Goal: Find specific page/section: Find specific page/section

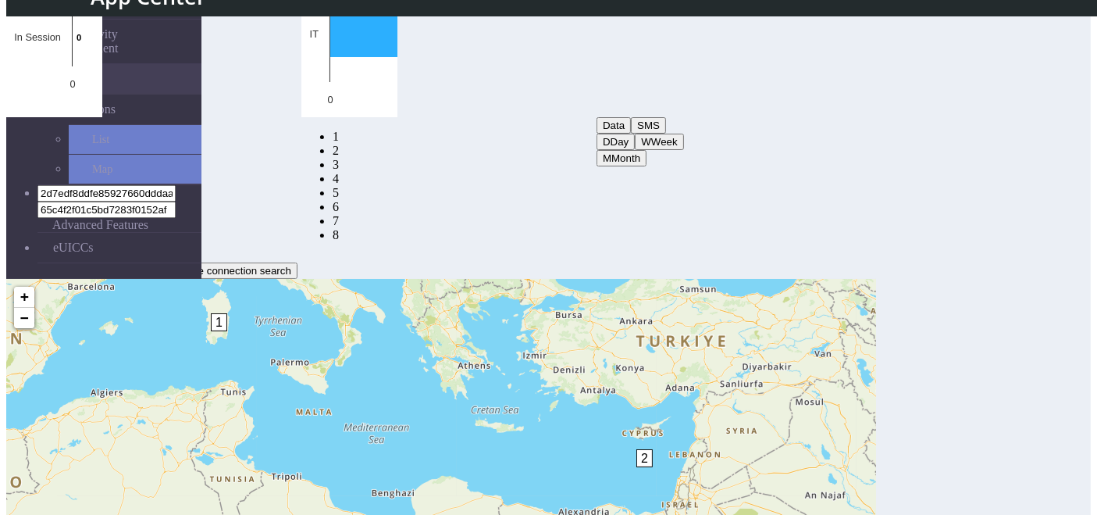
scroll to position [29, 0]
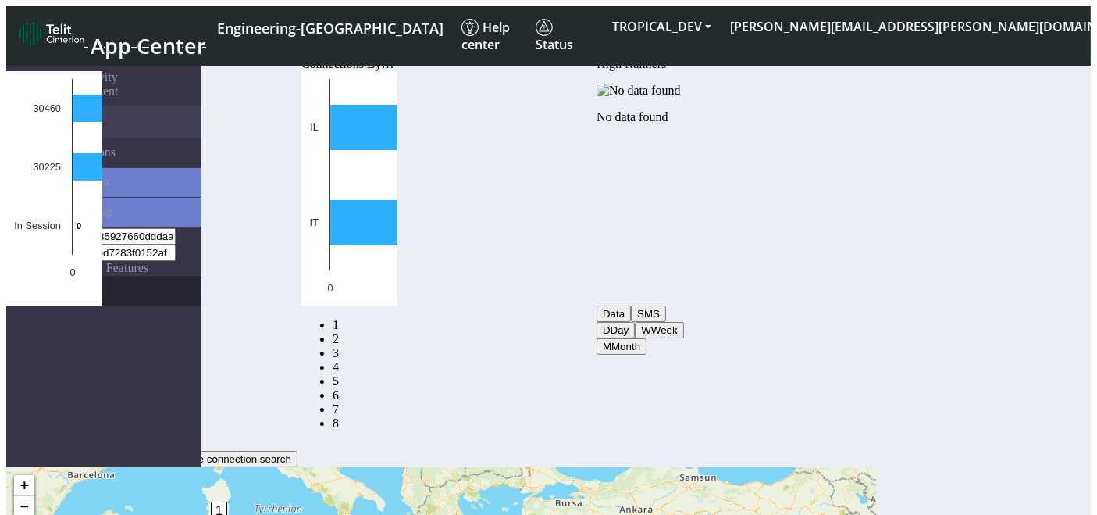
click at [62, 276] on link "eUICCs" at bounding box center [119, 291] width 164 height 30
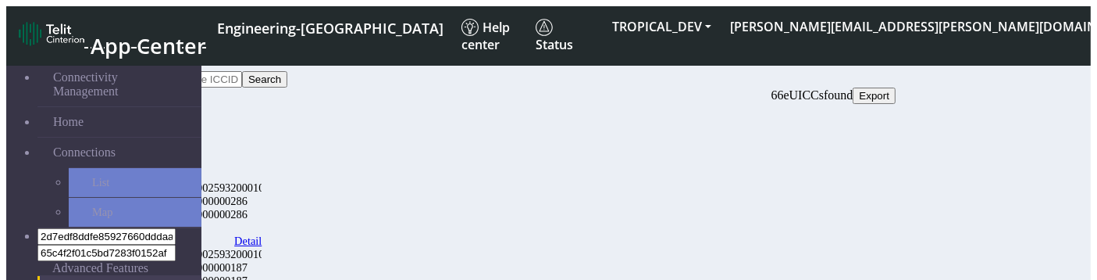
click at [262, 234] on link "Detail" at bounding box center [247, 240] width 27 height 13
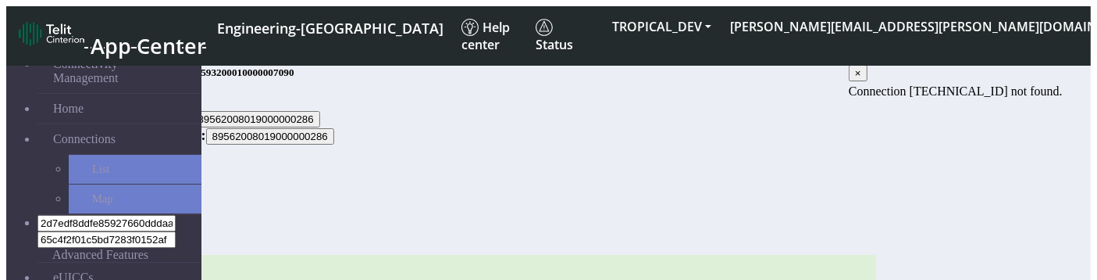
scroll to position [12, 0]
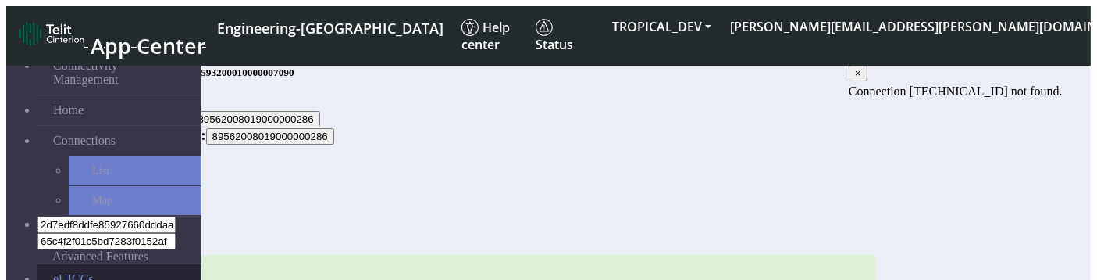
click at [69, 264] on link "eUICCs" at bounding box center [119, 279] width 164 height 30
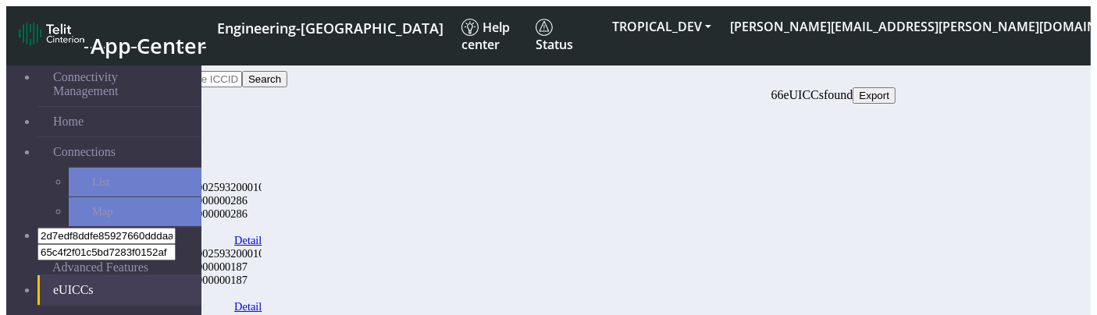
click at [48, 276] on link "eUICCs" at bounding box center [119, 291] width 164 height 30
click at [75, 276] on link "eUICCs" at bounding box center [119, 291] width 164 height 30
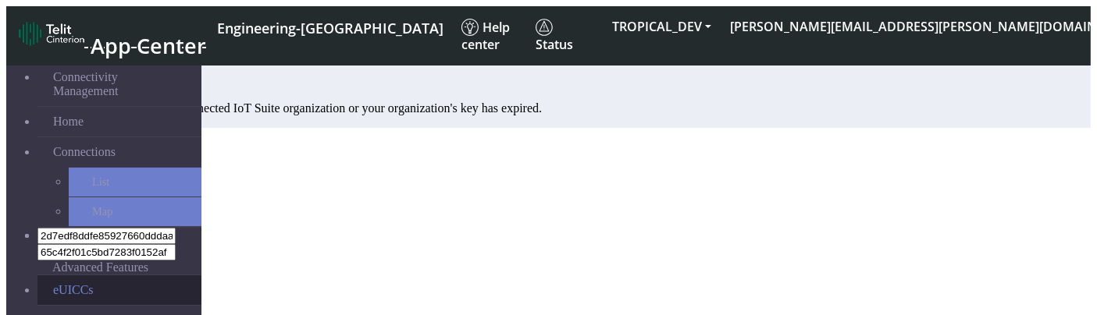
click at [69, 276] on link "eUICCs" at bounding box center [119, 291] width 164 height 30
